Goal: Find specific fact: Find specific fact

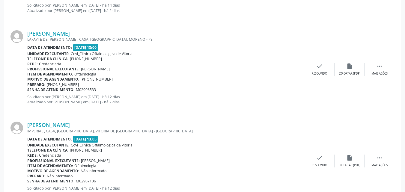
scroll to position [547, 0]
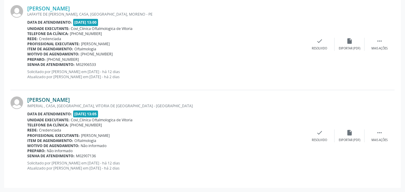
click at [70, 101] on link "[PERSON_NAME]" at bounding box center [48, 99] width 43 height 7
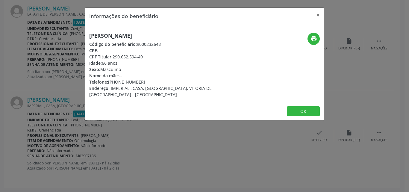
click at [152, 59] on div "CPF Titular: 290.652.594-49" at bounding box center [164, 57] width 151 height 6
click at [148, 57] on div "CPF Titular: 290.652.594-49" at bounding box center [164, 57] width 151 height 6
drag, startPoint x: 147, startPoint y: 55, endPoint x: 114, endPoint y: 57, distance: 32.7
click at [114, 57] on div "CPF Titular: 290.652.594-49" at bounding box center [164, 57] width 151 height 6
copy div "290.652.594-49"
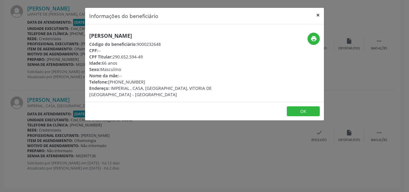
click at [316, 17] on button "×" at bounding box center [318, 15] width 12 height 15
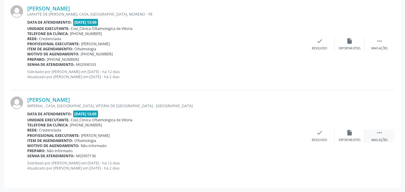
click at [378, 133] on icon "" at bounding box center [379, 132] width 7 height 7
click at [320, 131] on icon "cancel" at bounding box center [319, 132] width 7 height 7
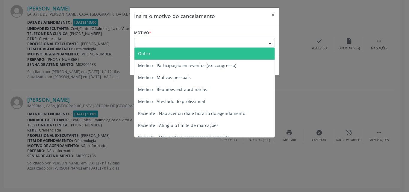
click at [214, 44] on div "Escolha o motivo" at bounding box center [204, 43] width 141 height 10
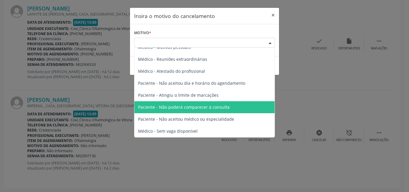
scroll to position [0, 0]
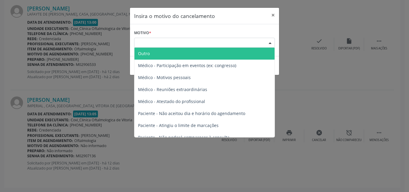
click at [149, 52] on span "Outro" at bounding box center [144, 54] width 12 height 6
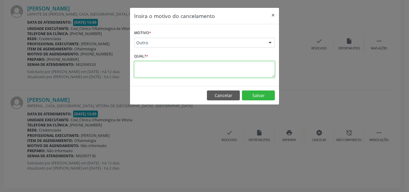
click at [163, 68] on textarea at bounding box center [204, 69] width 141 height 16
type textarea "*"
type textarea "**********"
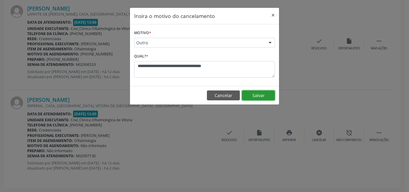
click at [253, 93] on button "Salvar" at bounding box center [258, 95] width 33 height 10
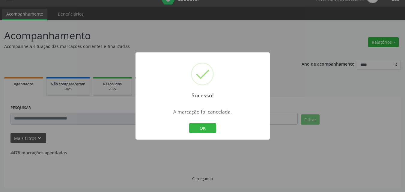
scroll to position [455, 0]
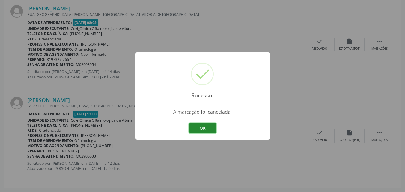
click at [203, 127] on button "OK" at bounding box center [202, 128] width 27 height 10
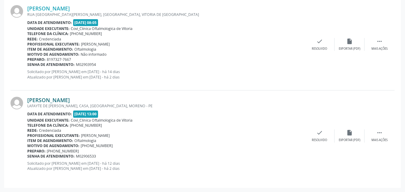
click at [57, 100] on link "[PERSON_NAME]" at bounding box center [48, 100] width 43 height 7
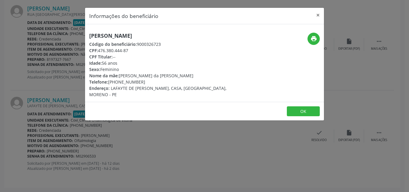
drag, startPoint x: 134, startPoint y: 48, endPoint x: 99, endPoint y: 53, distance: 35.1
click at [99, 53] on div "CPF: 476.380.444-87" at bounding box center [164, 50] width 151 height 6
copy div "476.380.444-87"
click at [318, 17] on button "×" at bounding box center [318, 15] width 12 height 15
